Goal: Check status: Check status

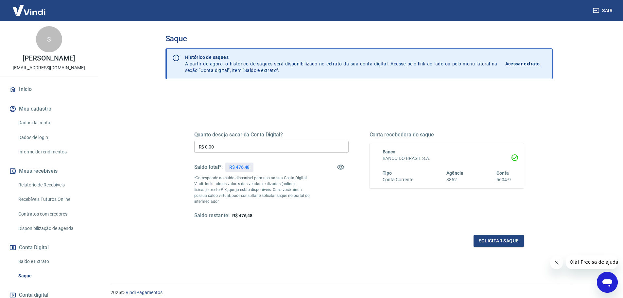
click at [44, 264] on link "Saldo e Extrato" at bounding box center [53, 261] width 74 height 13
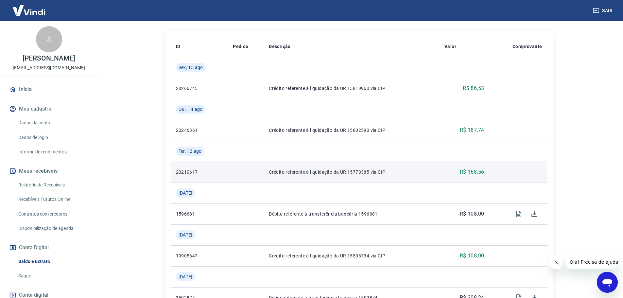
scroll to position [98, 0]
